Goal: Information Seeking & Learning: Understand process/instructions

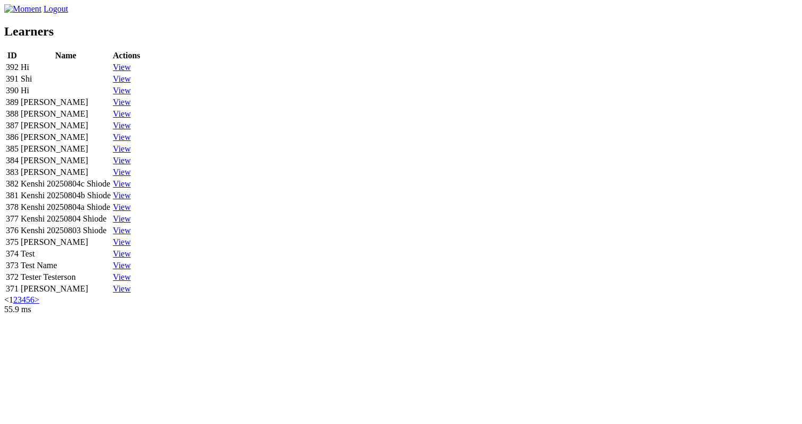
click at [131, 72] on link "View" at bounding box center [122, 67] width 18 height 9
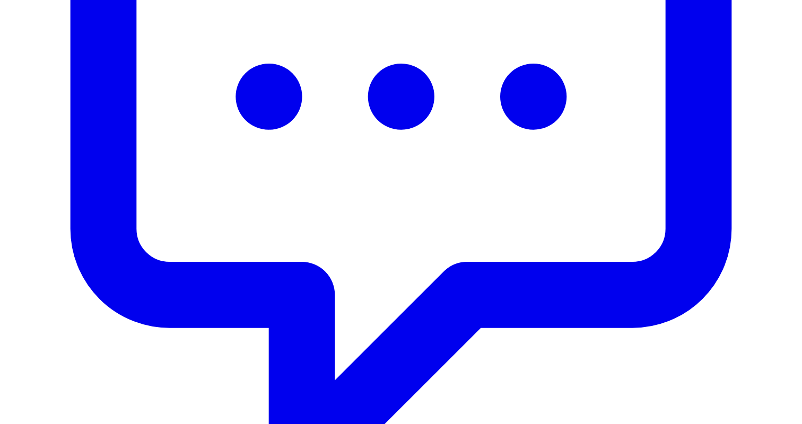
scroll to position [494, 0]
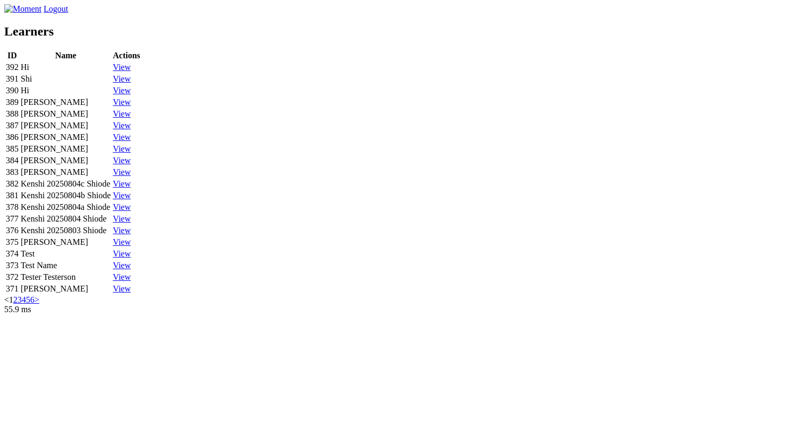
click at [131, 83] on link "View" at bounding box center [122, 78] width 18 height 9
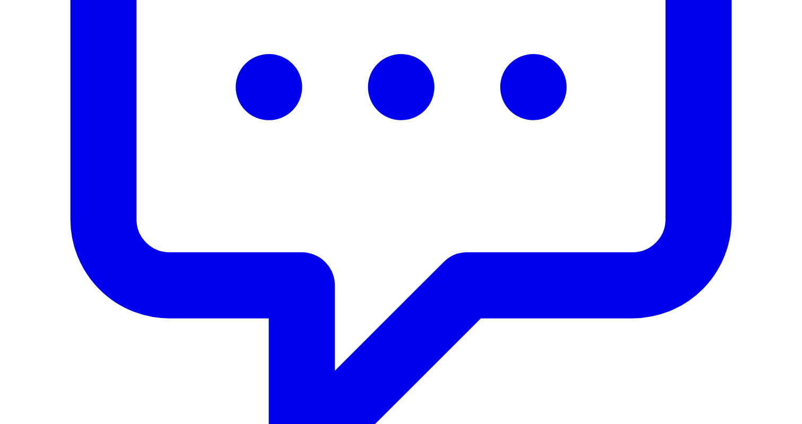
scroll to position [540, 0]
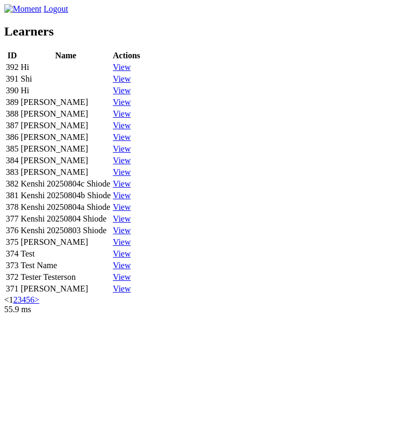
scroll to position [110, 0]
click at [131, 188] on link "View" at bounding box center [122, 183] width 18 height 9
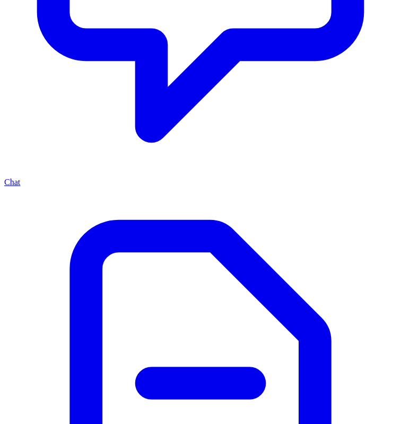
scroll to position [663, 0]
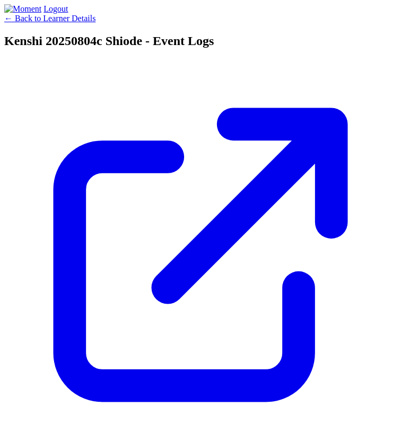
scroll to position [0, 262]
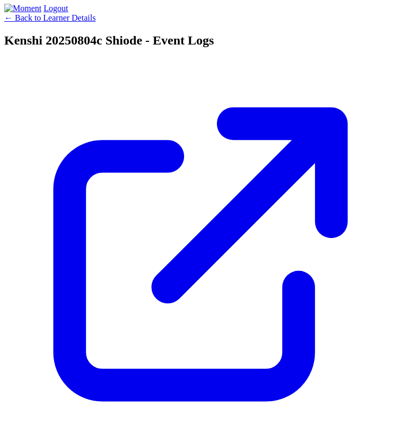
scroll to position [0, 206]
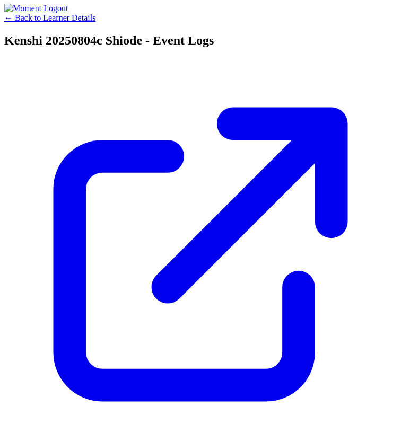
scroll to position [0, 217]
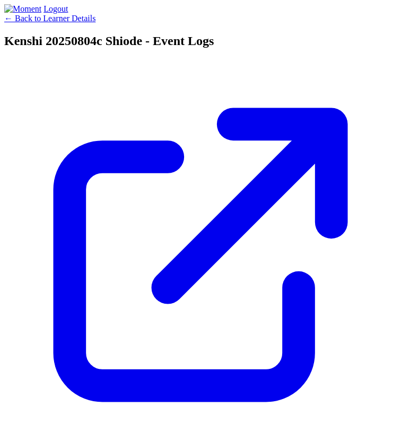
scroll to position [0, 262]
